Goal: Find specific page/section: Find specific page/section

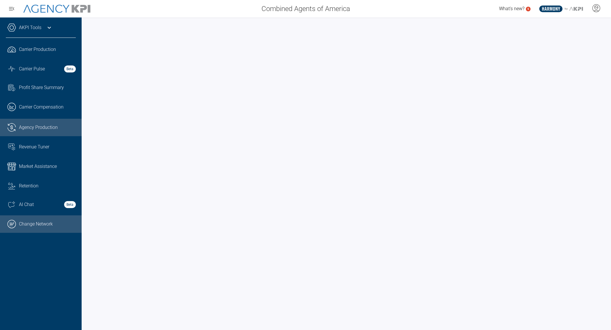
click at [22, 228] on link ".cls-1{fill:none;stroke:#000;stroke-linecap:round;stroke-linejoin:round;stroke-…" at bounding box center [41, 224] width 82 height 17
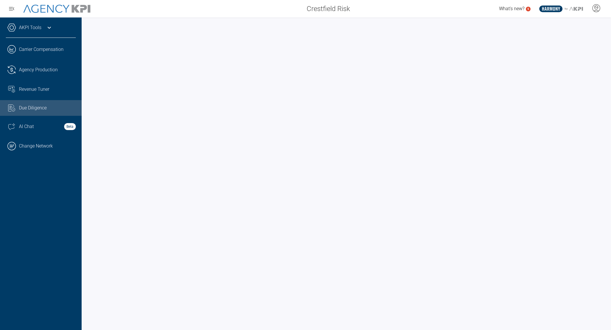
click at [38, 32] on div "AKPI Tools" at bounding box center [41, 30] width 70 height 15
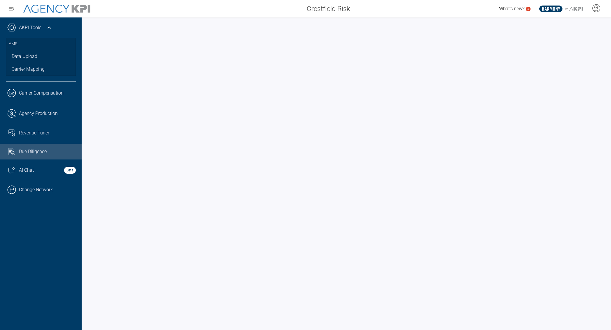
click at [47, 227] on div "AKPI Tools AMS Data Upload Carrier Mapping .cls-1{fill:none;stroke:#221f20;stro…" at bounding box center [41, 173] width 82 height 313
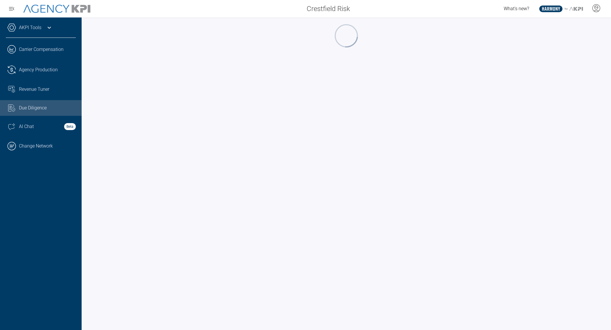
click at [25, 24] on div "AKPI Tools" at bounding box center [41, 30] width 70 height 15
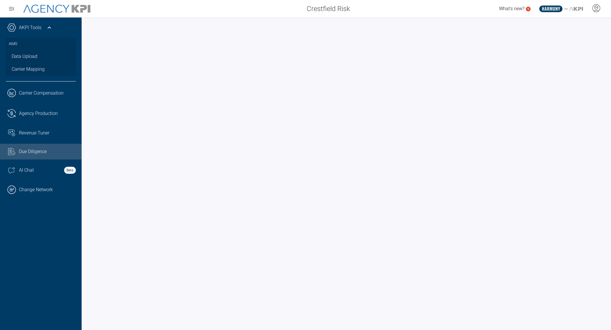
click at [48, 246] on div "AKPI Tools AMS Data Upload Carrier Mapping .cls-1{fill:none;stroke:#221f20;stro…" at bounding box center [41, 173] width 82 height 313
